Goal: Task Accomplishment & Management: Use online tool/utility

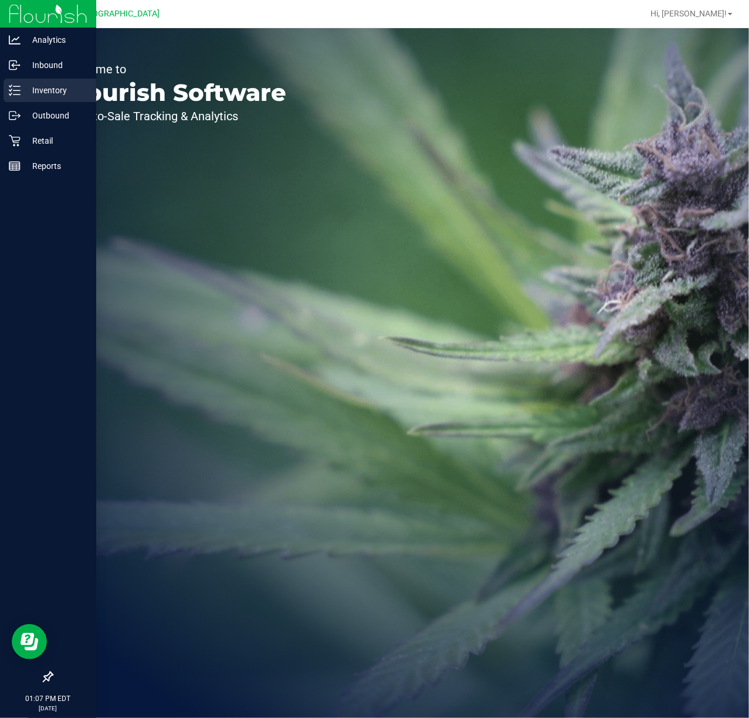
click at [49, 90] on p "Inventory" at bounding box center [56, 90] width 70 height 14
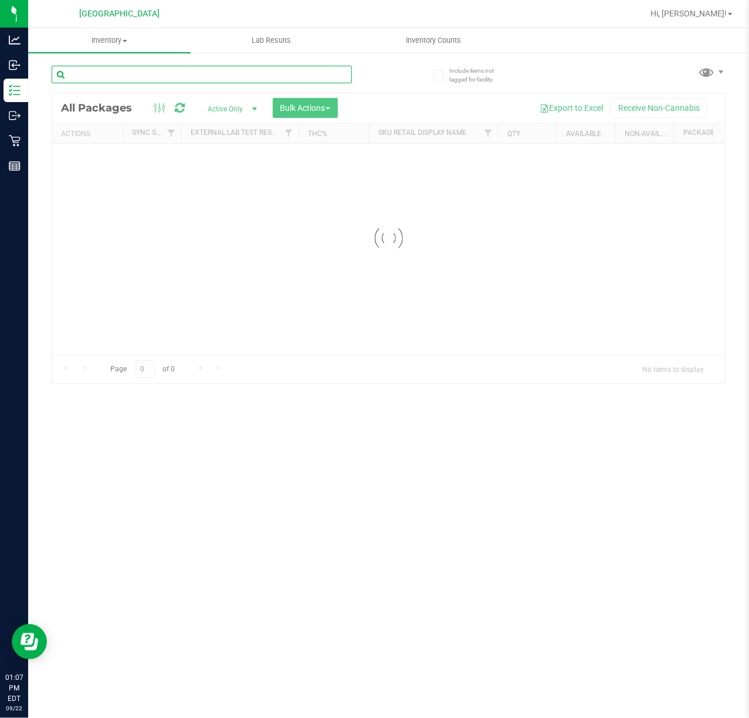
click at [242, 80] on input "text" at bounding box center [202, 75] width 300 height 18
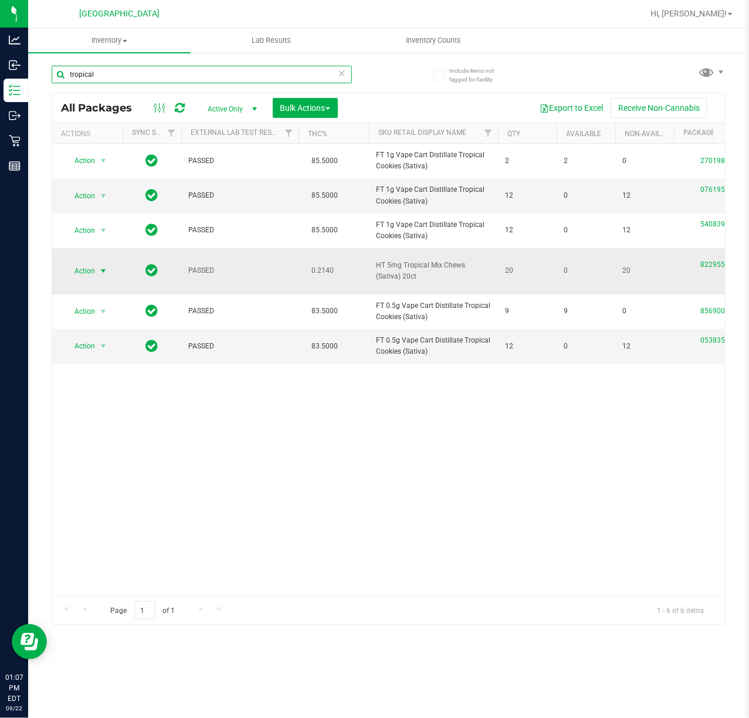
type input "tropical"
click at [90, 275] on span "Action" at bounding box center [80, 271] width 32 height 16
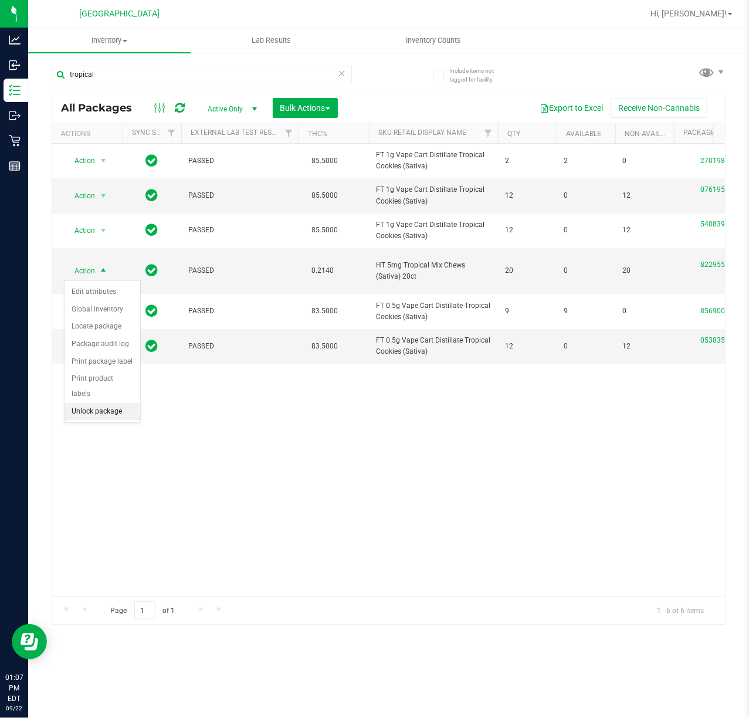
click at [90, 416] on li "Unlock package" at bounding box center [103, 412] width 76 height 18
